Goal: Information Seeking & Learning: Learn about a topic

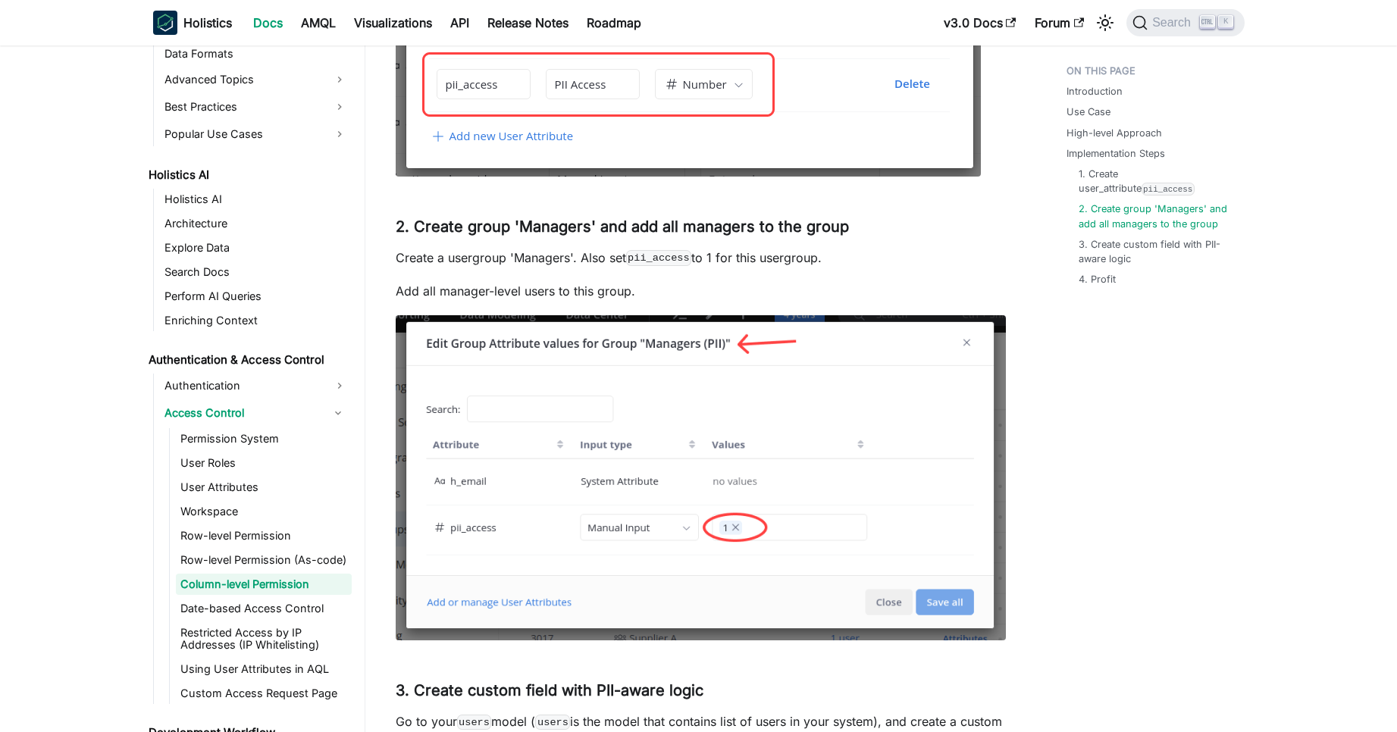
scroll to position [1691, 0]
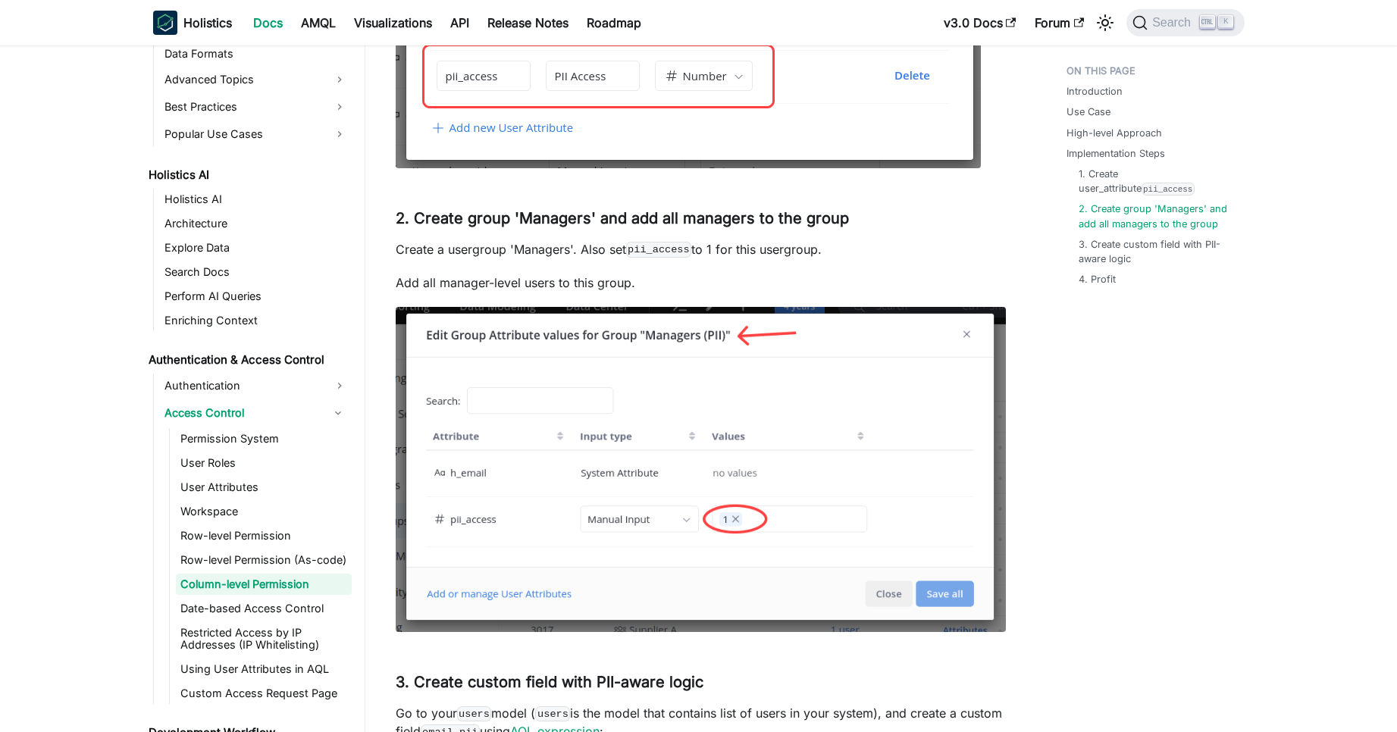
click at [977, 393] on img at bounding box center [701, 470] width 610 height 326
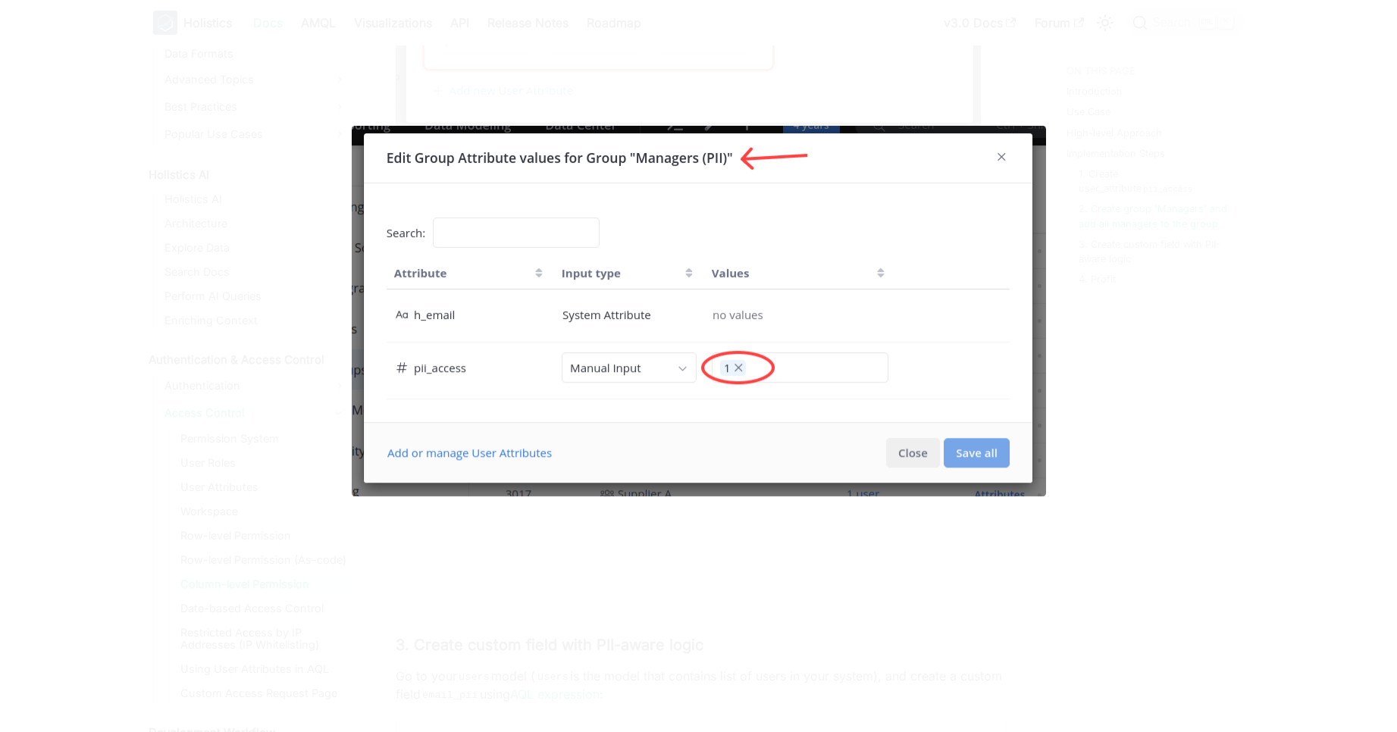
scroll to position [1787, 0]
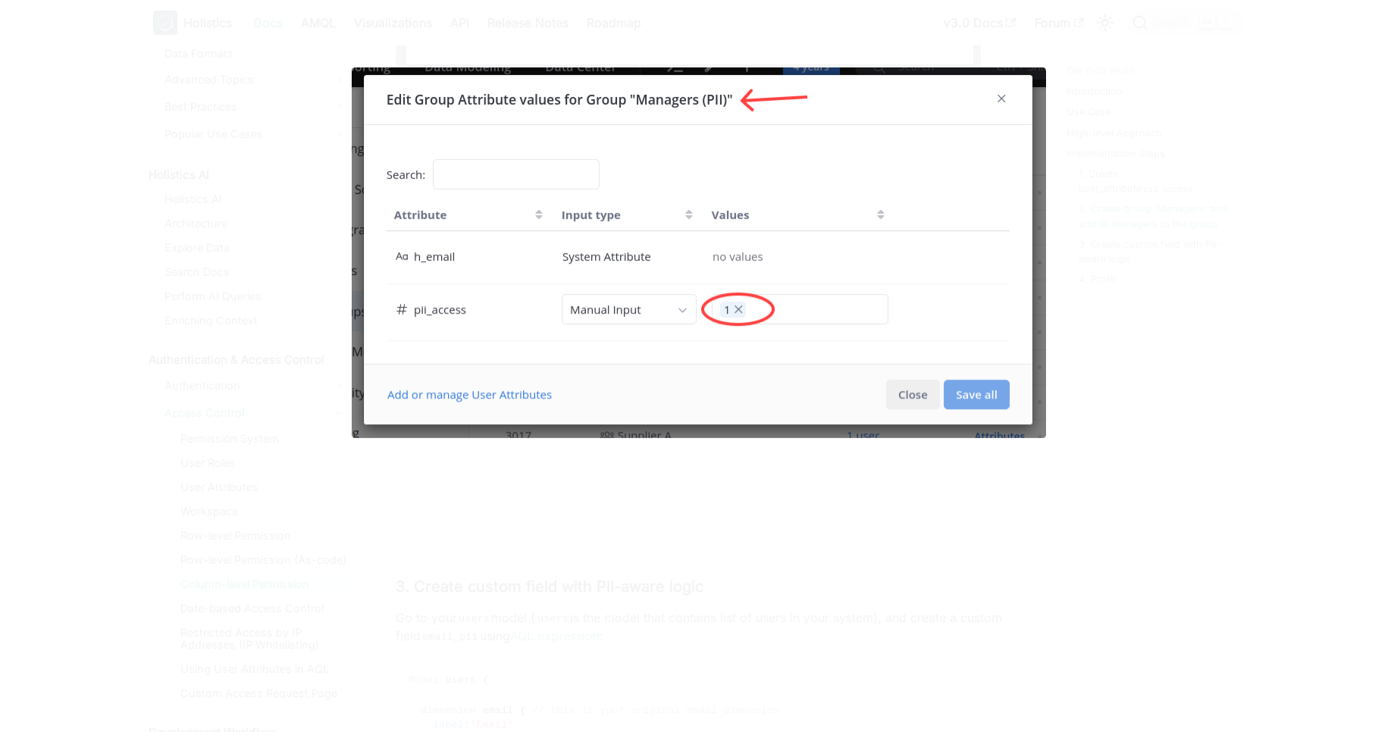
click at [1300, 96] on div at bounding box center [698, 366] width 1397 height 732
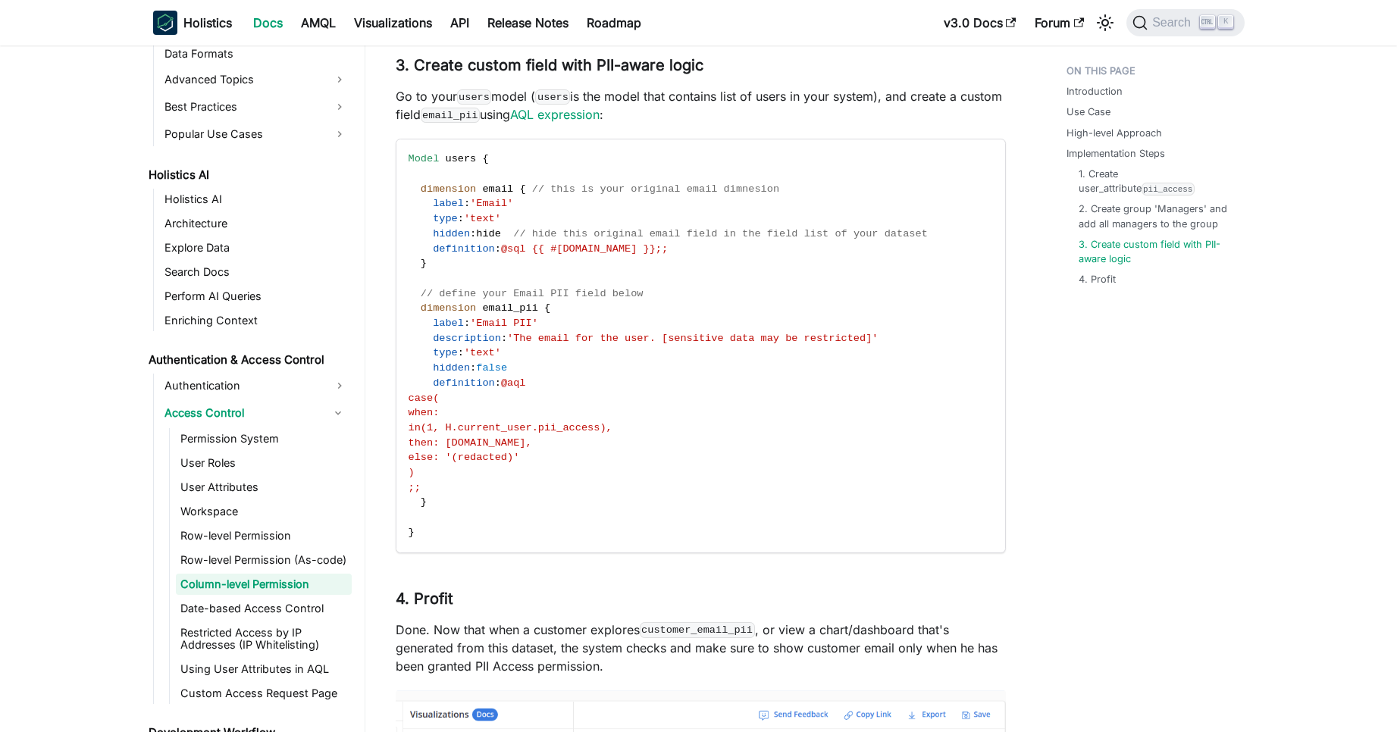
scroll to position [2311, 0]
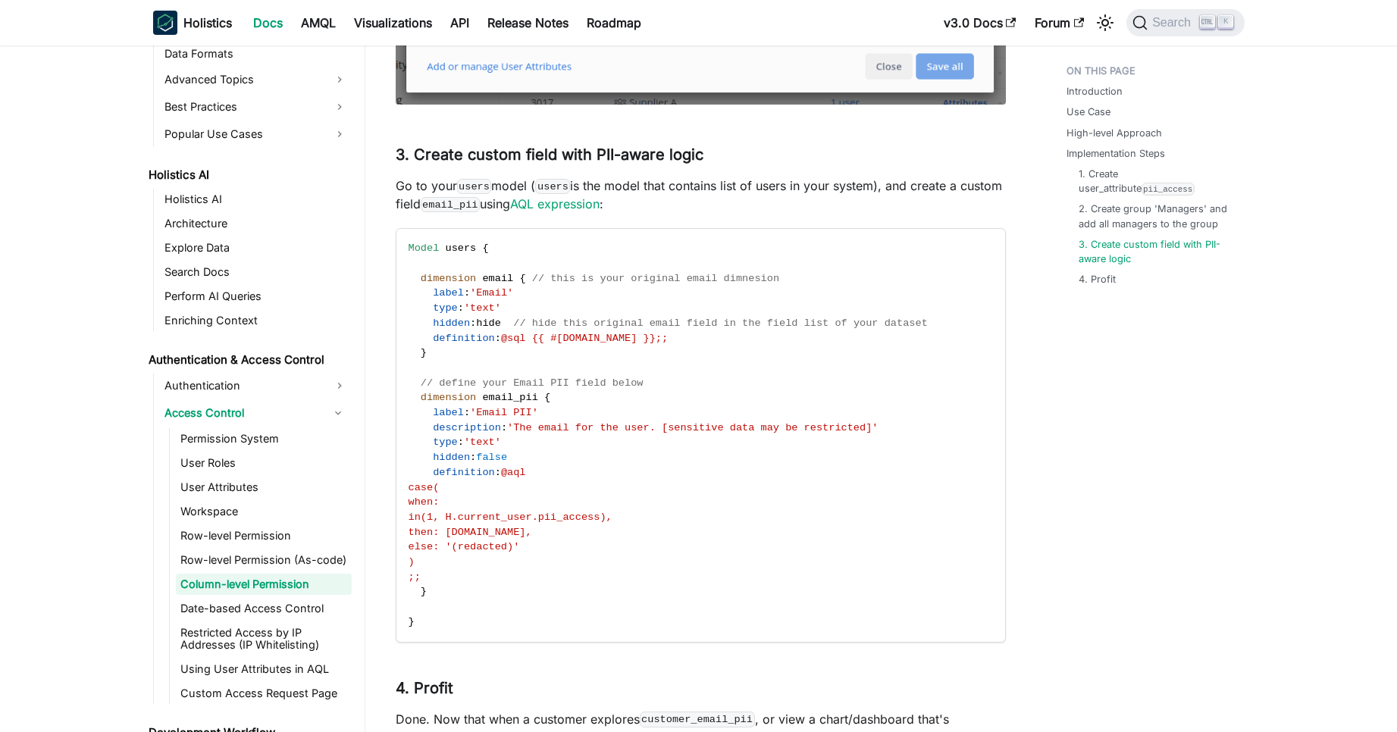
scroll to position [2242, 0]
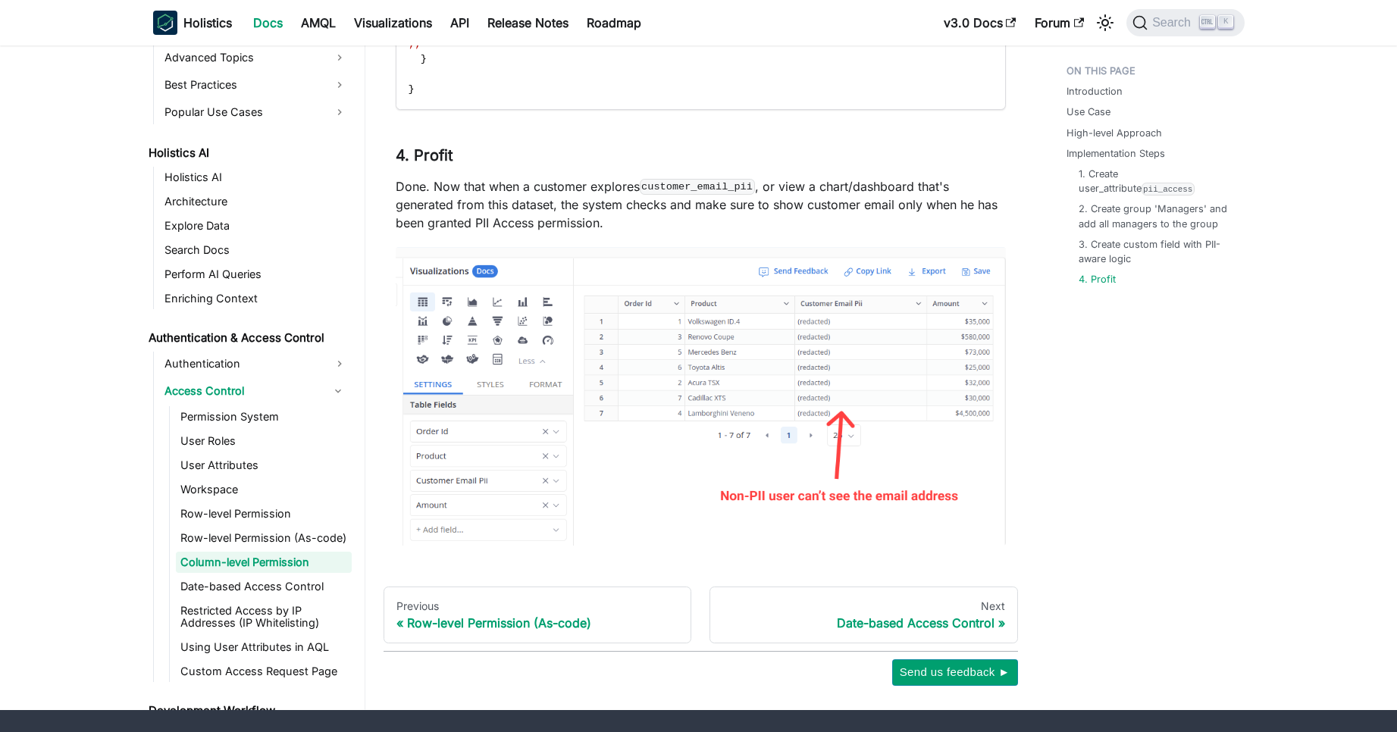
scroll to position [2814, 0]
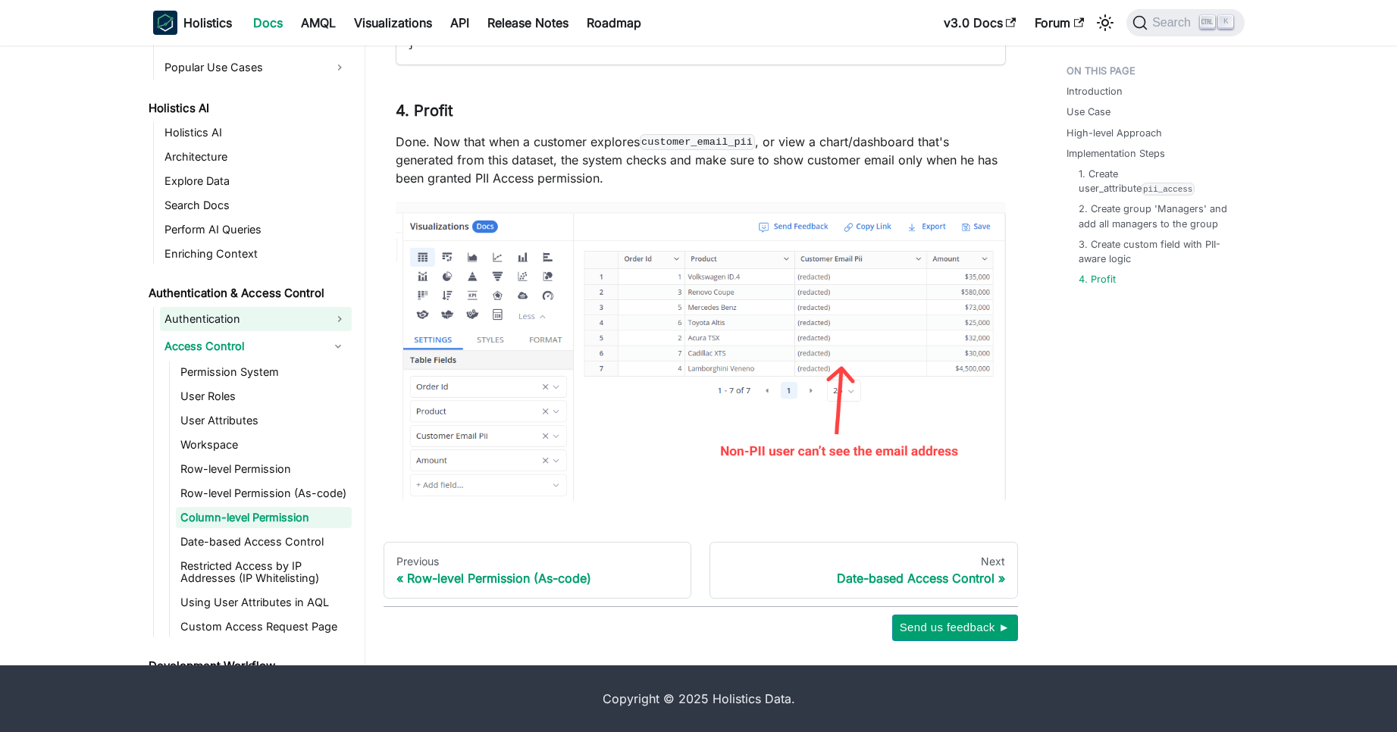
click at [316, 321] on link "Authentication" at bounding box center [256, 319] width 192 height 24
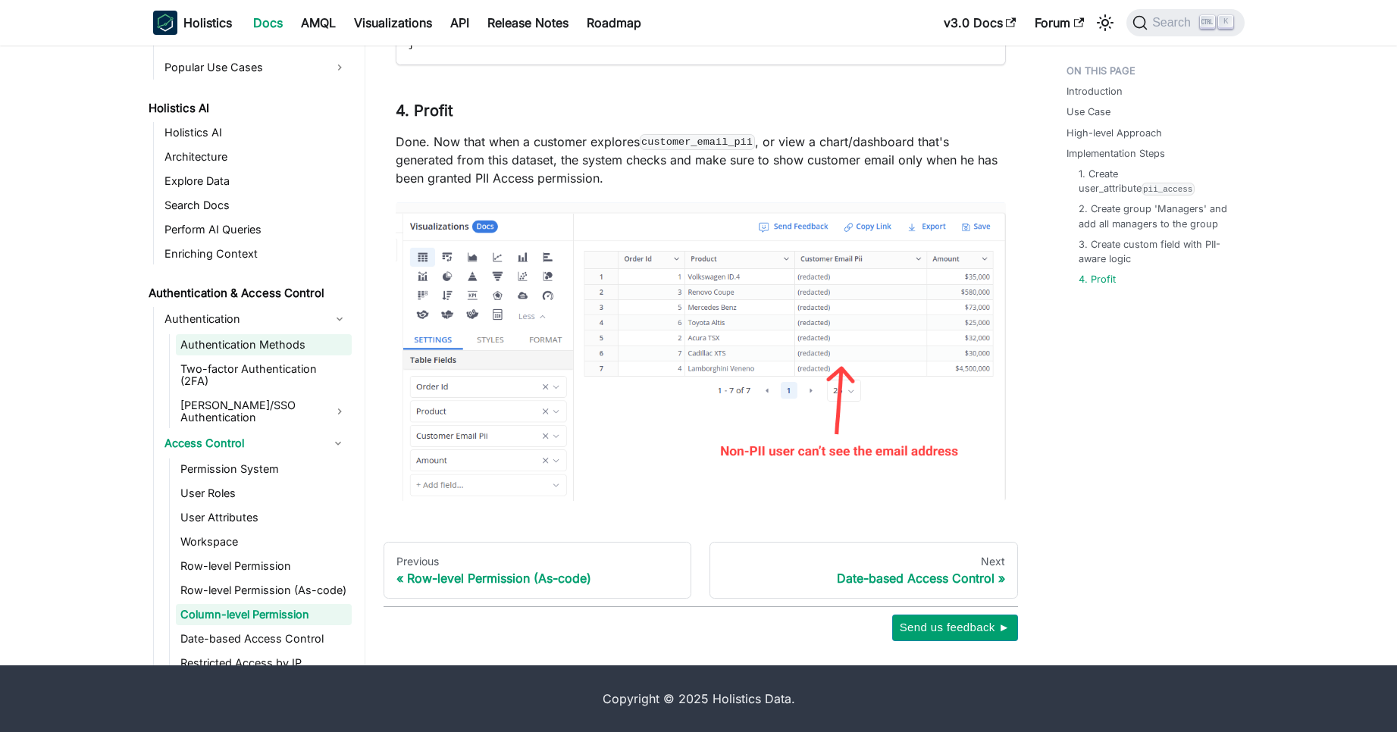
click at [289, 340] on link "Authentication Methods" at bounding box center [264, 344] width 176 height 21
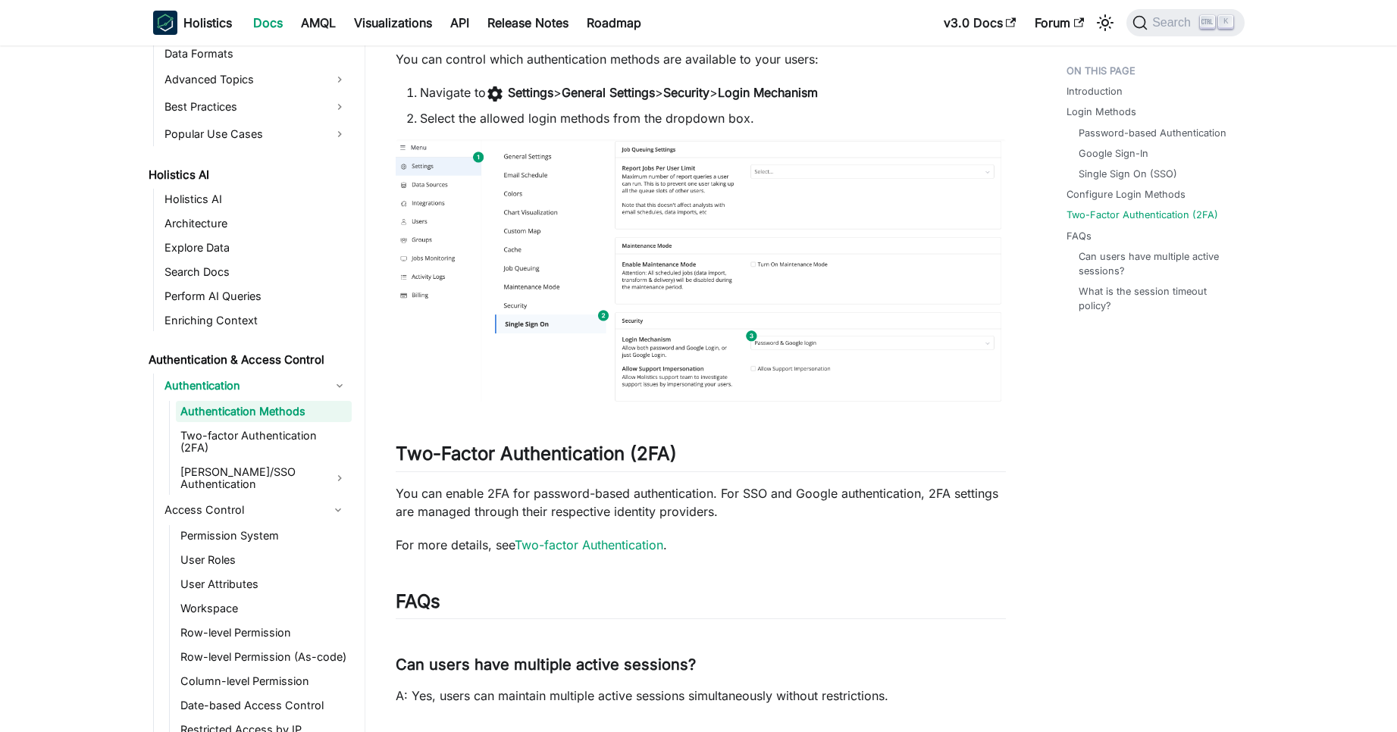
scroll to position [2047, 0]
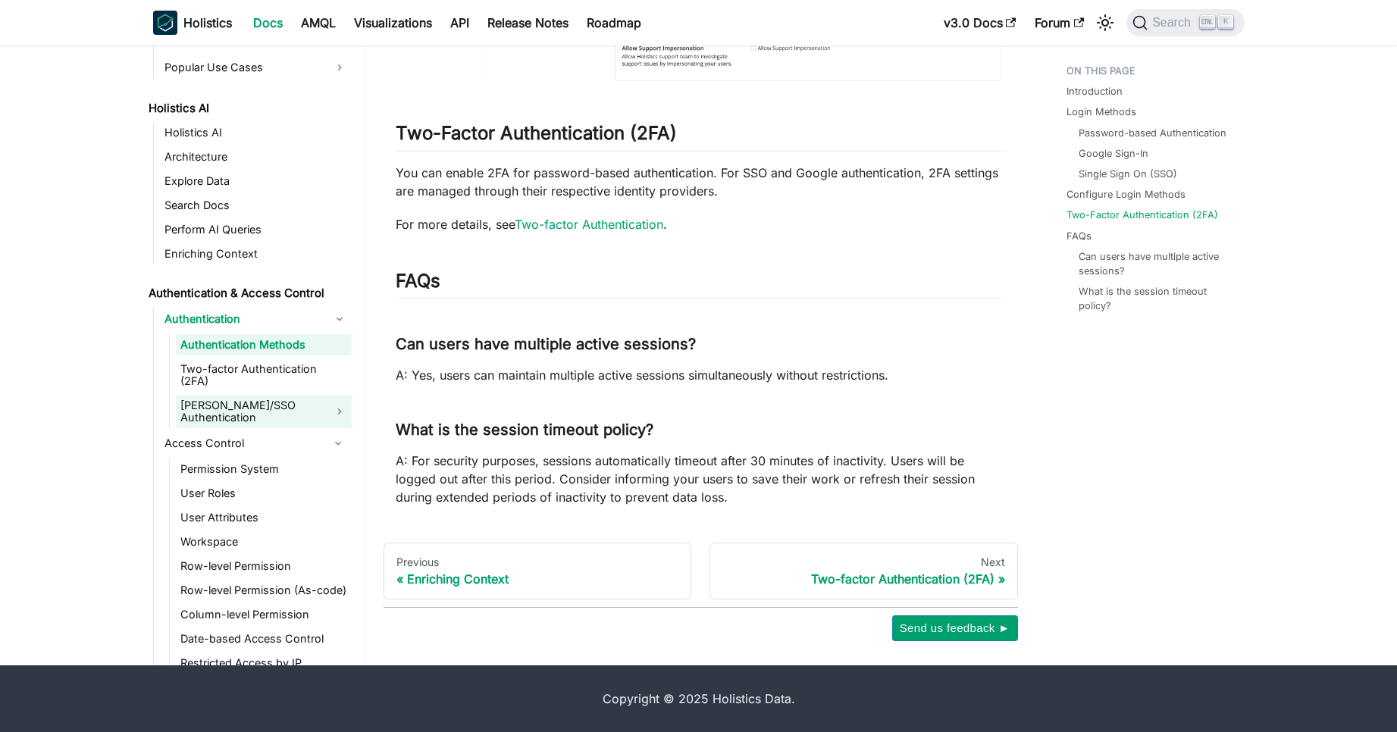
click at [302, 396] on link "[PERSON_NAME]/SSO Authentication" at bounding box center [264, 411] width 176 height 33
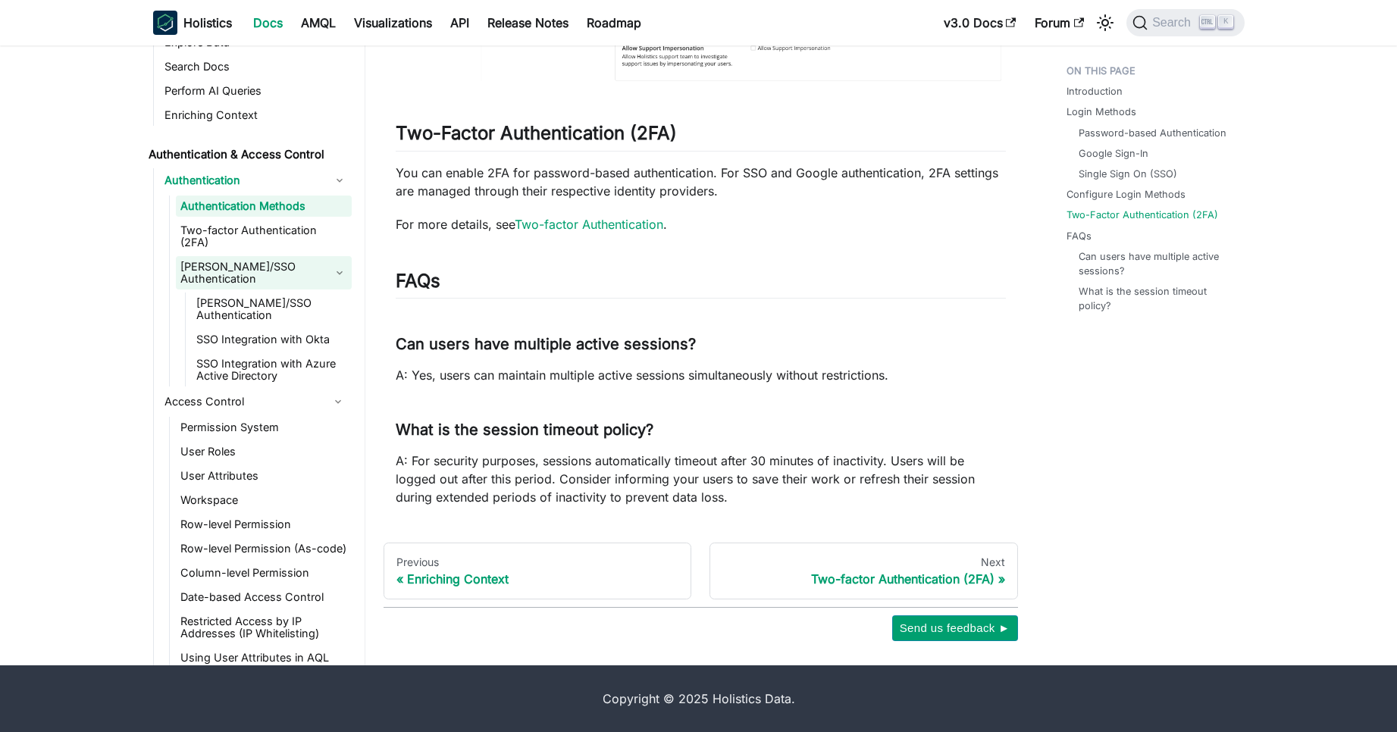
scroll to position [804, 0]
click at [289, 415] on link "Permission System" at bounding box center [264, 425] width 176 height 21
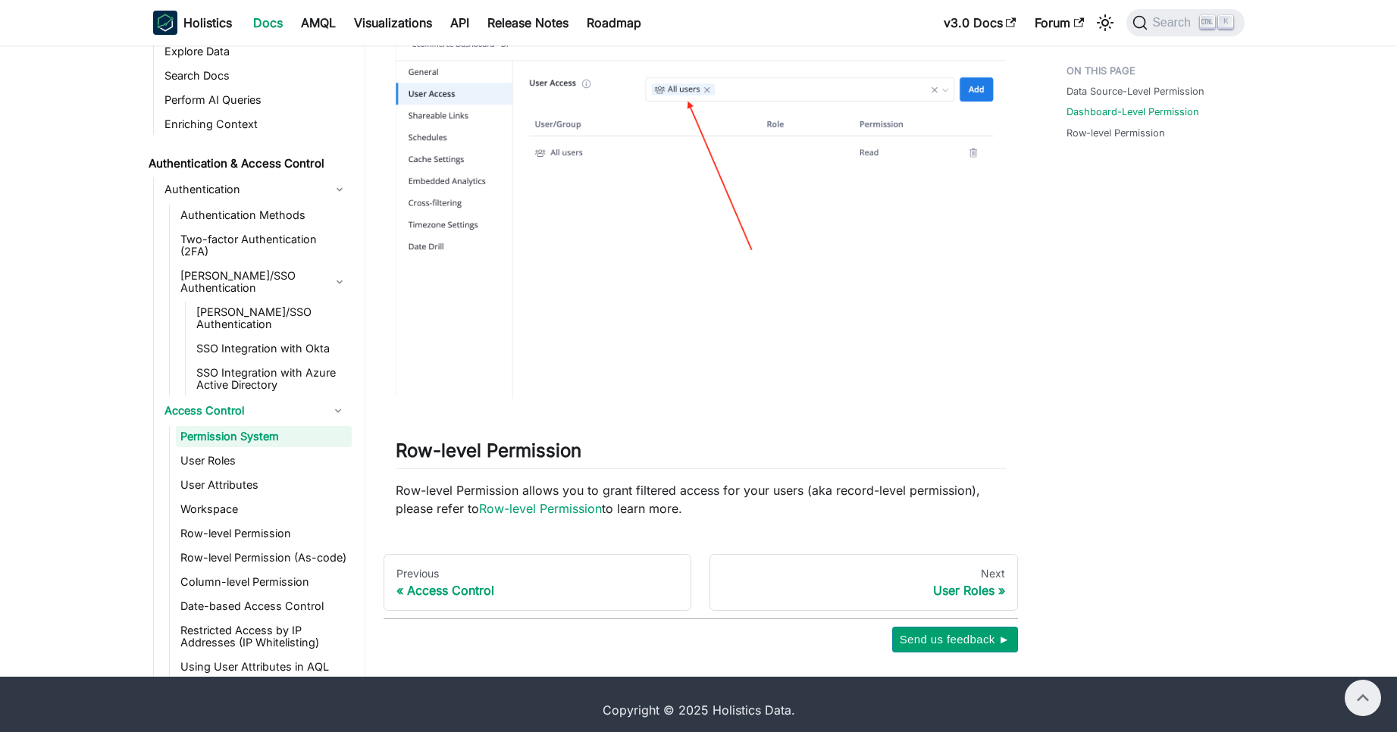
scroll to position [1036, 0]
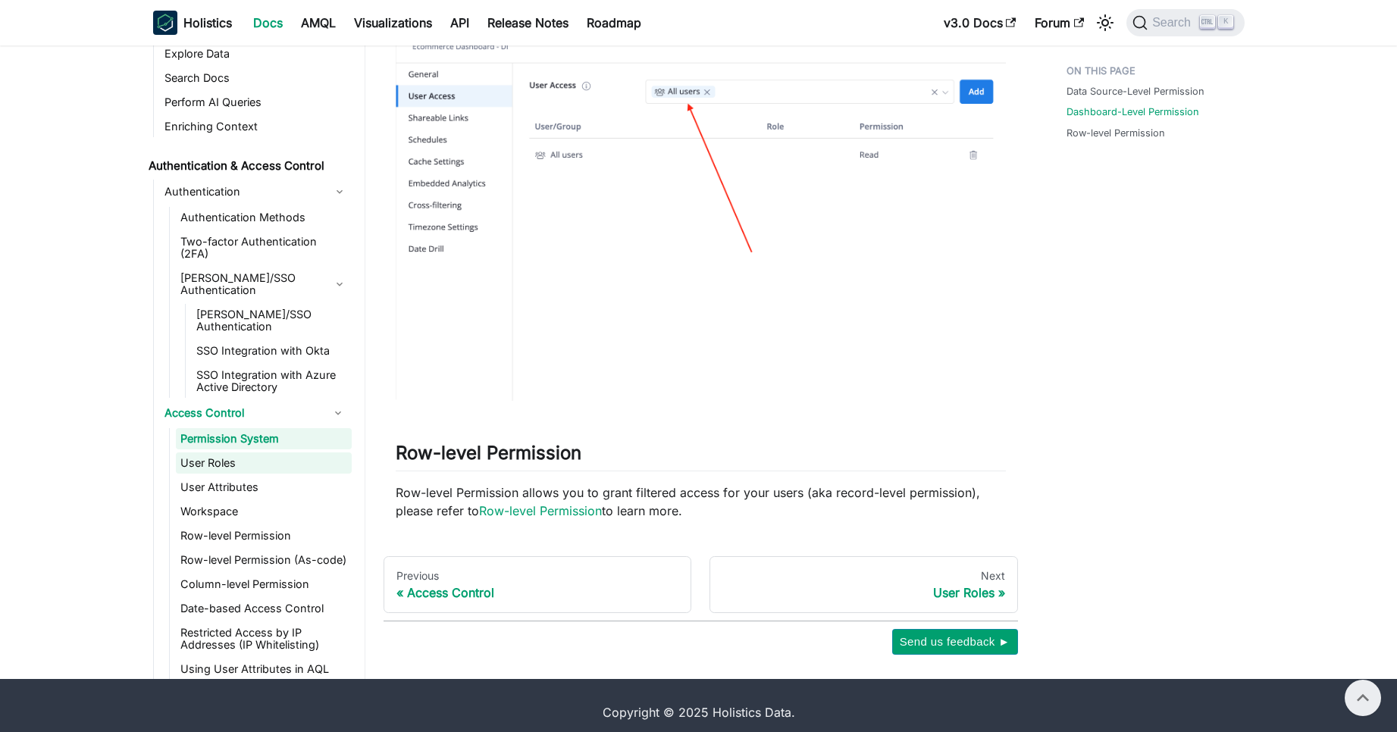
click at [261, 452] on link "User Roles" at bounding box center [264, 462] width 176 height 21
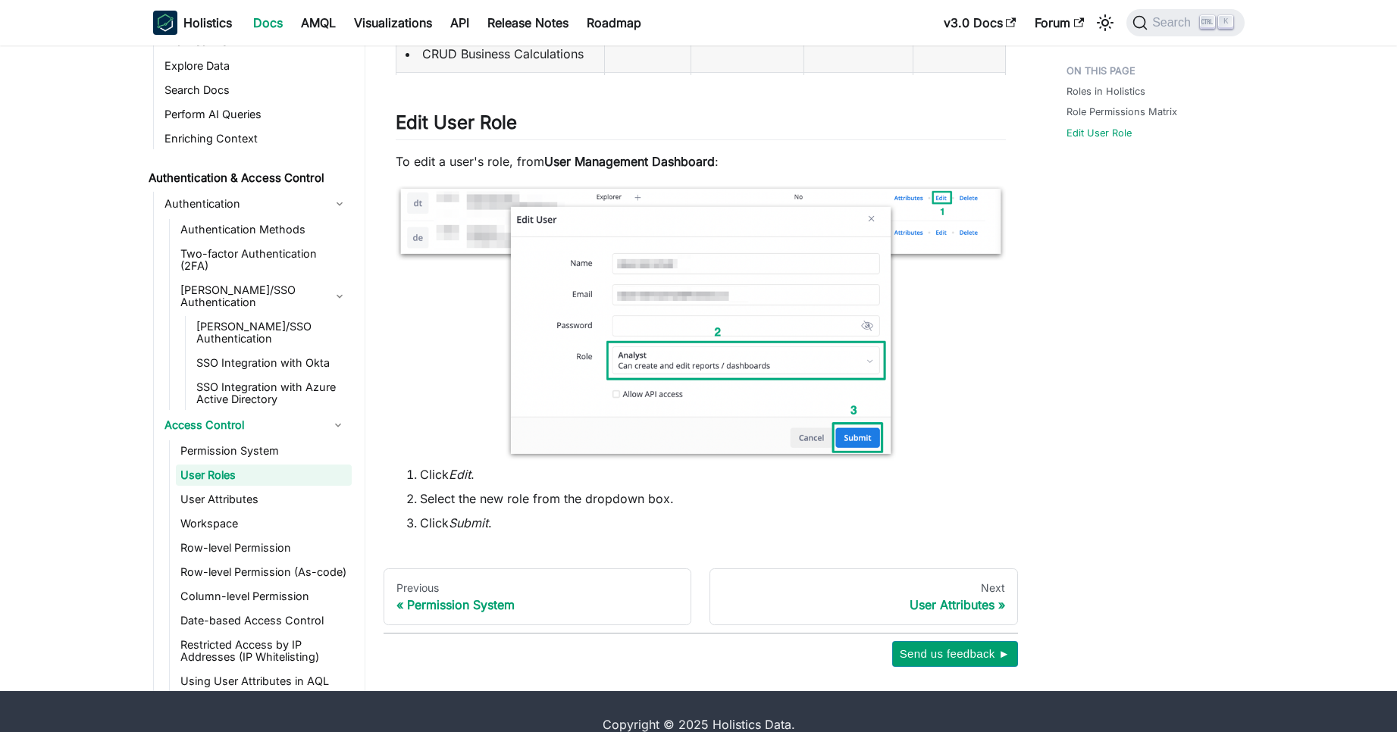
scroll to position [1444, 0]
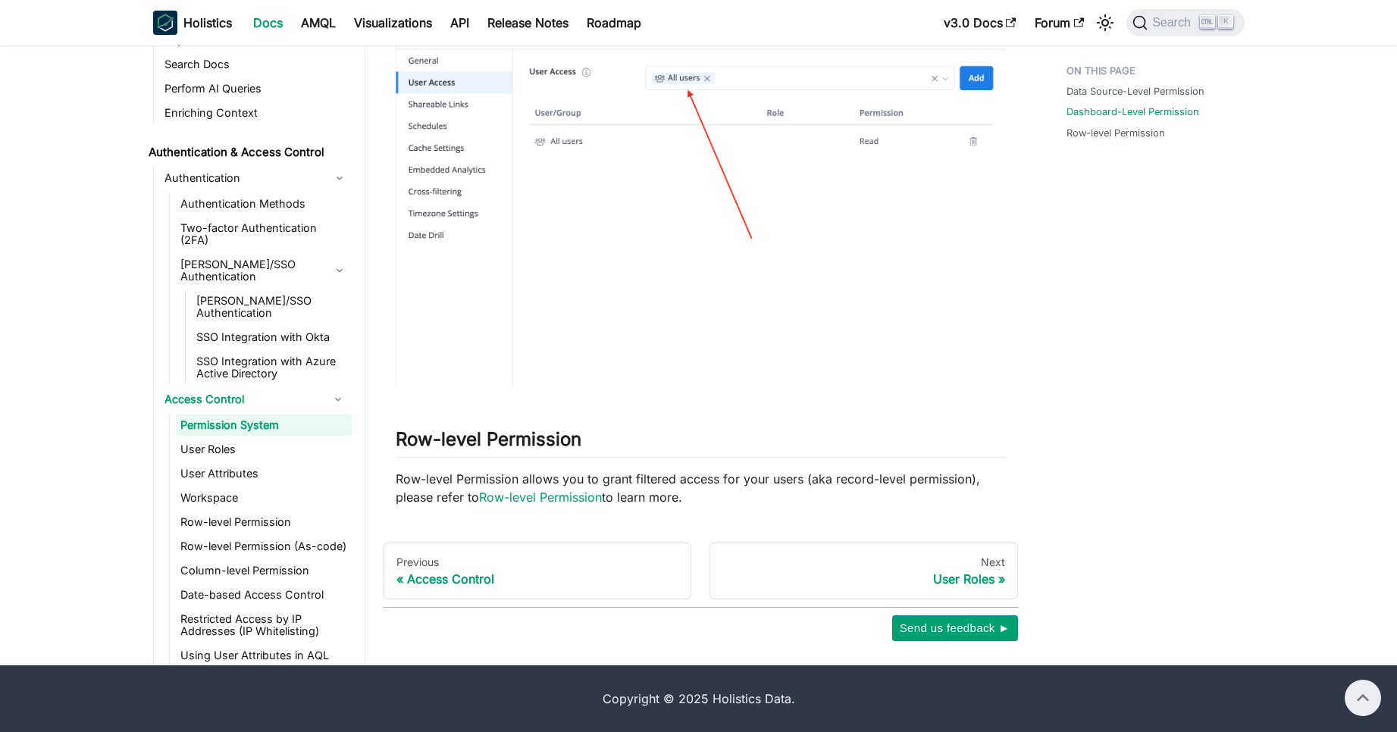
scroll to position [1036, 0]
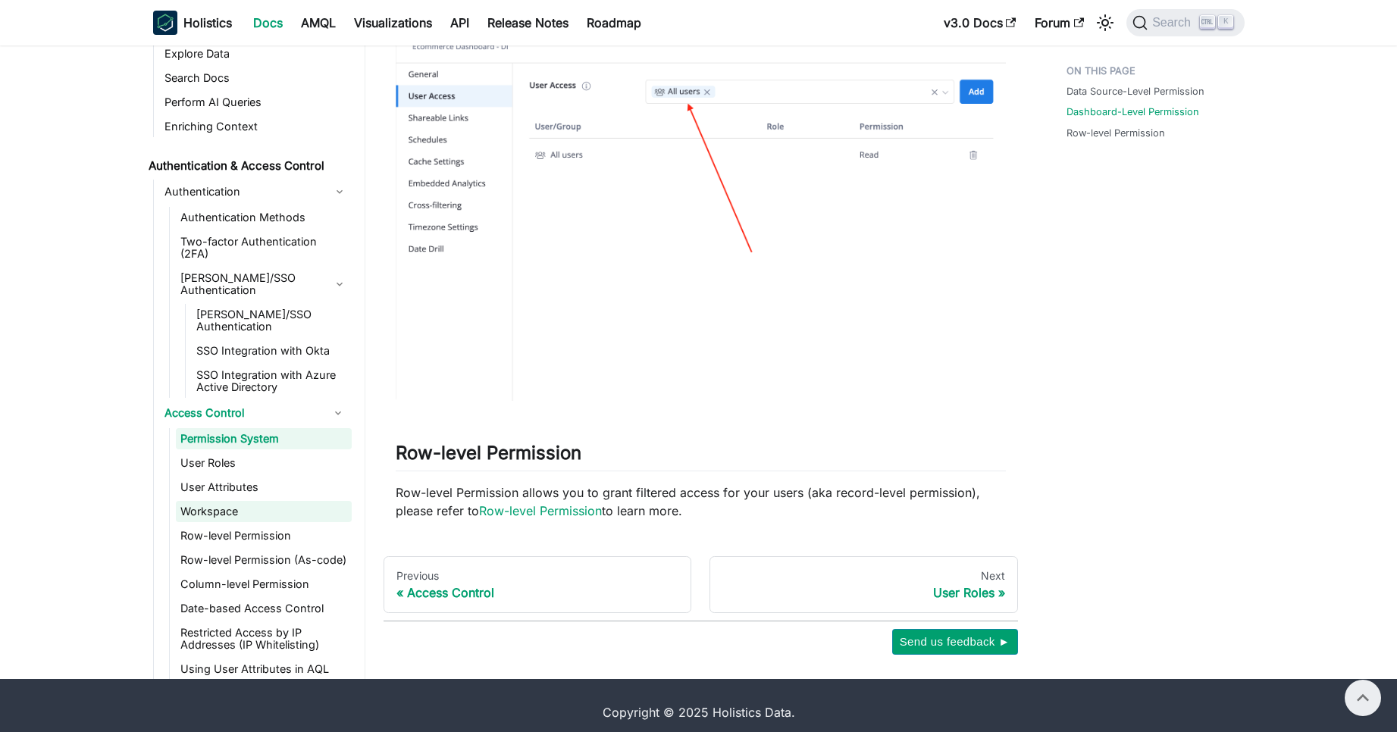
click at [276, 501] on link "Workspace" at bounding box center [264, 511] width 176 height 21
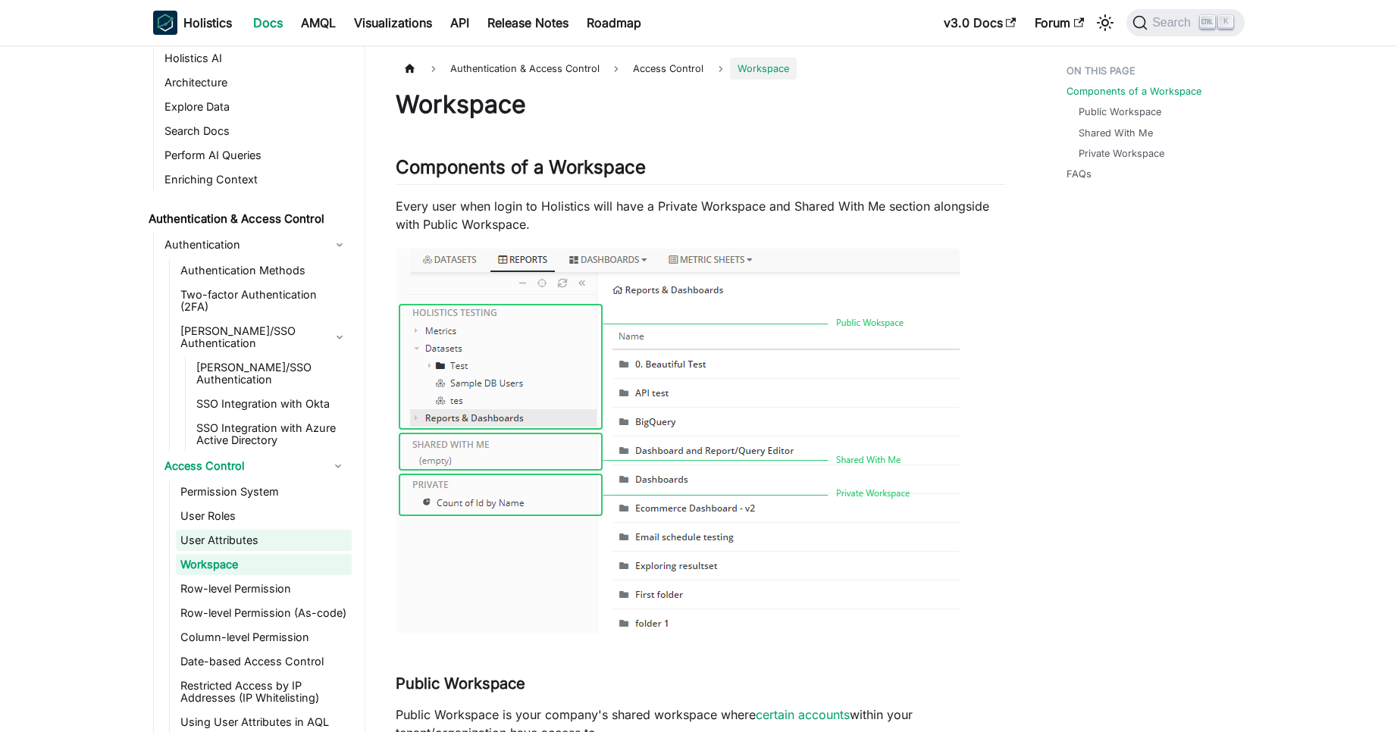
click at [262, 530] on link "User Attributes" at bounding box center [264, 540] width 176 height 21
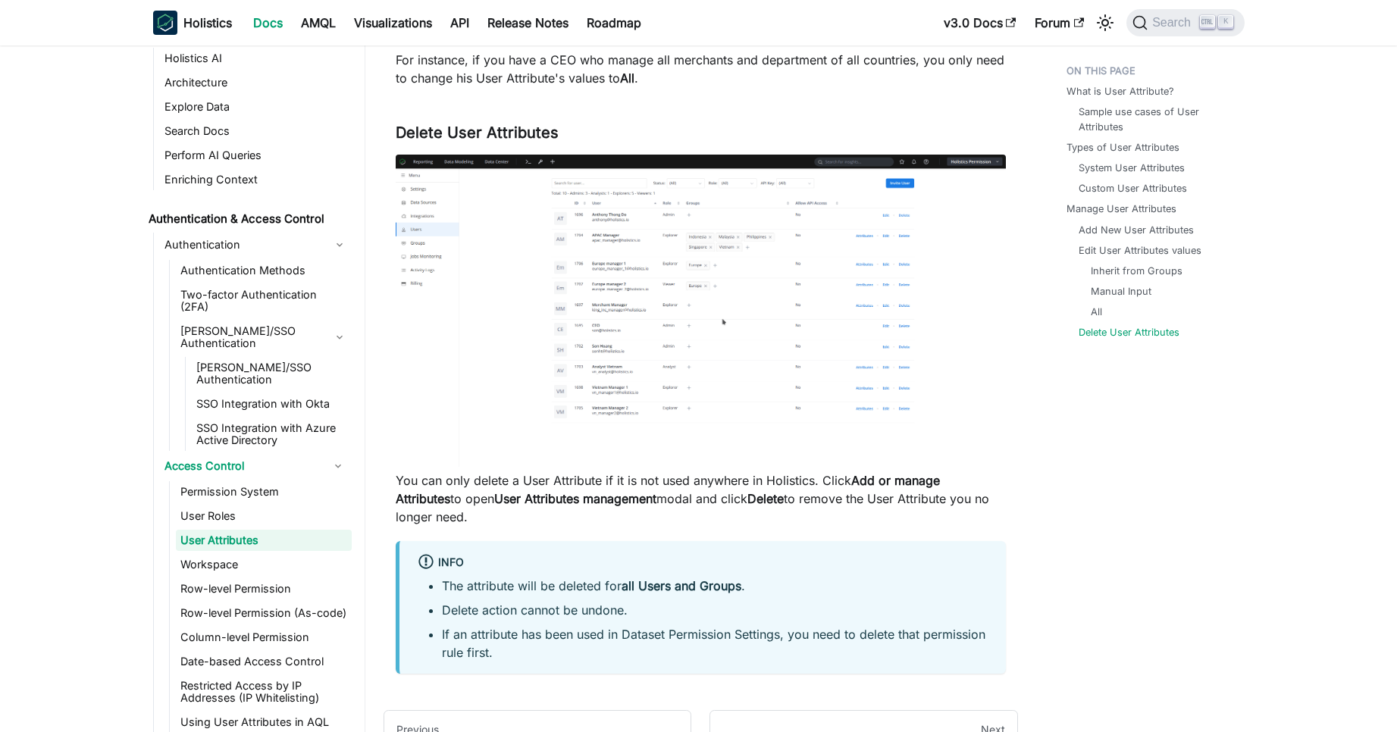
scroll to position [5807, 0]
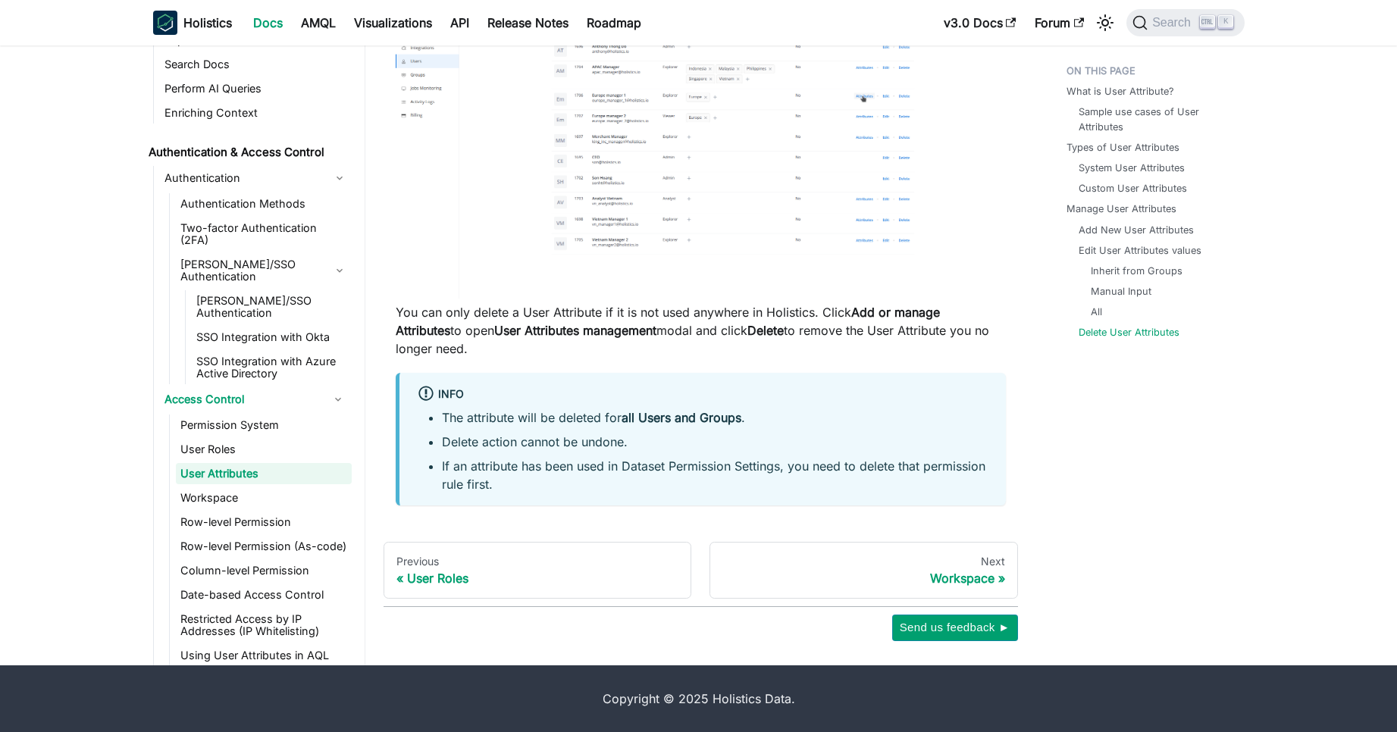
click at [731, 701] on div "Copyright © 2025 Holistics Data." at bounding box center [699, 699] width 964 height 18
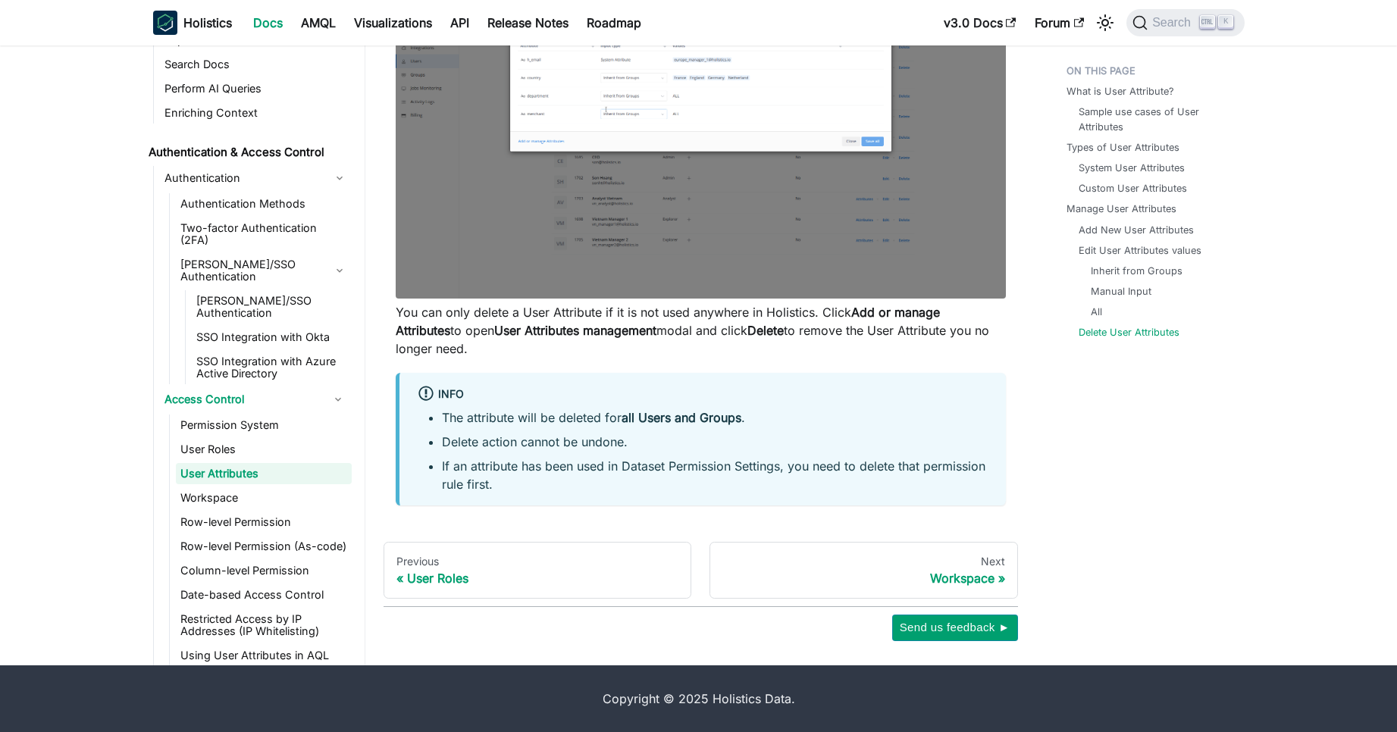
click at [658, 699] on div "Copyright © 2025 Holistics Data." at bounding box center [699, 699] width 964 height 18
